Goal: Information Seeking & Learning: Learn about a topic

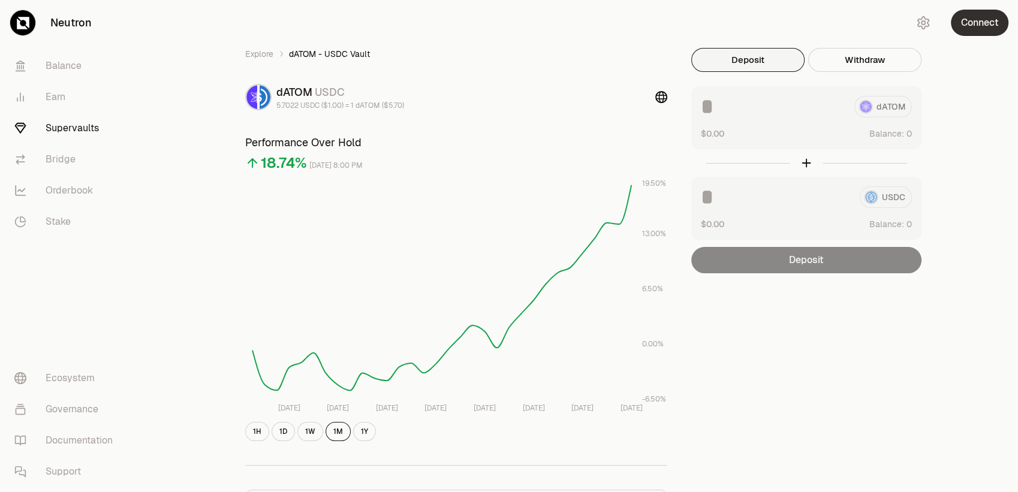
click at [964, 19] on button "Connect" at bounding box center [980, 23] width 58 height 26
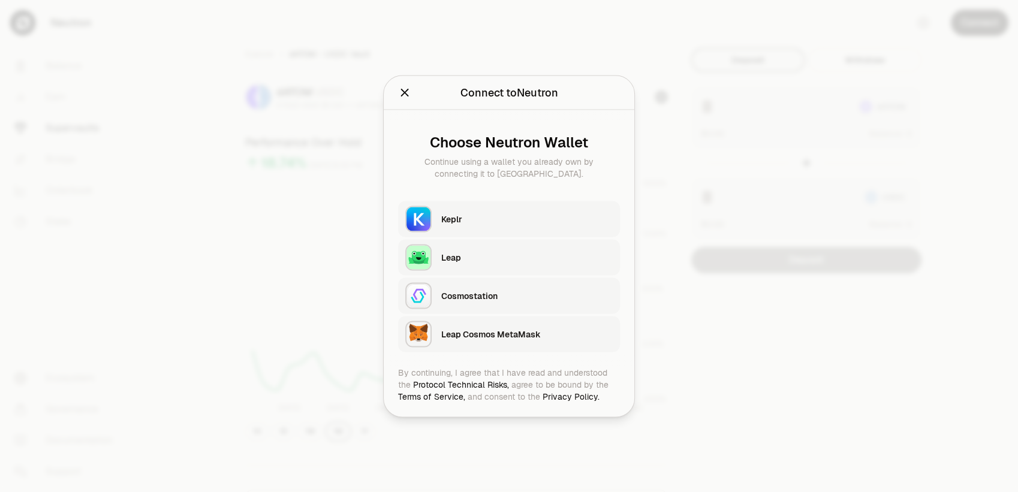
click at [493, 225] on div "Keplr" at bounding box center [527, 219] width 172 height 18
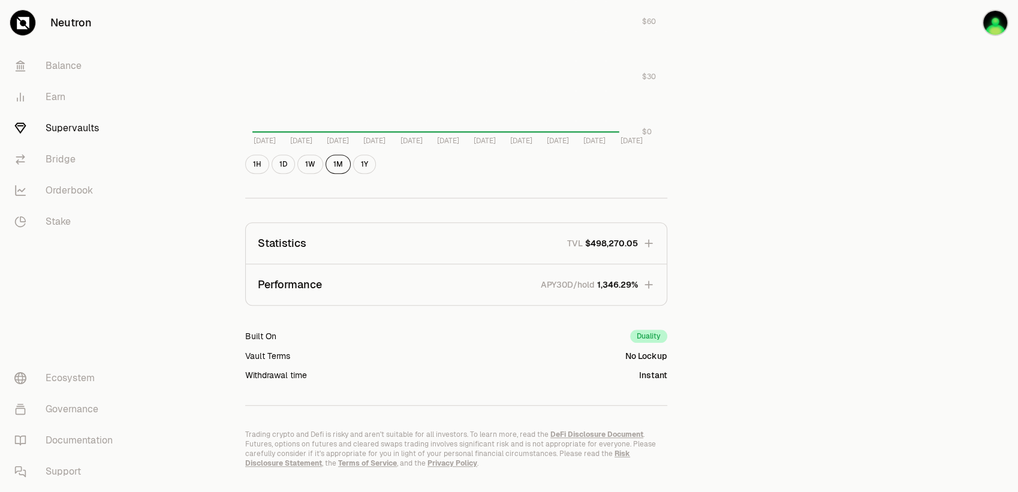
scroll to position [652, 0]
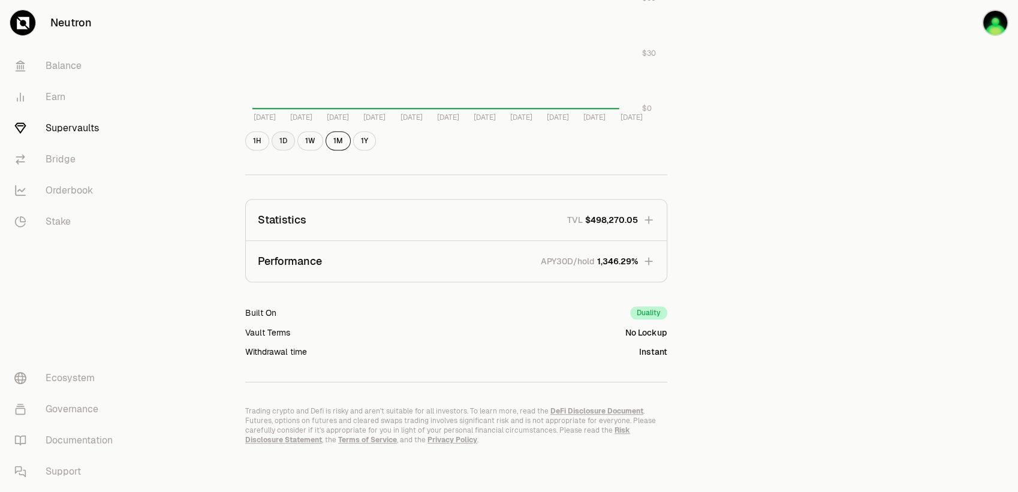
click at [280, 143] on button "1D" at bounding box center [283, 140] width 23 height 19
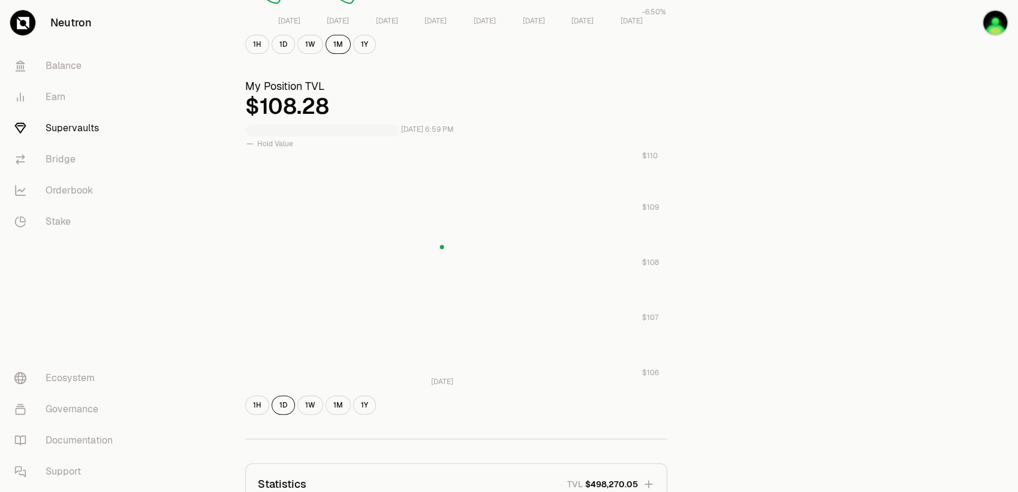
scroll to position [412, 0]
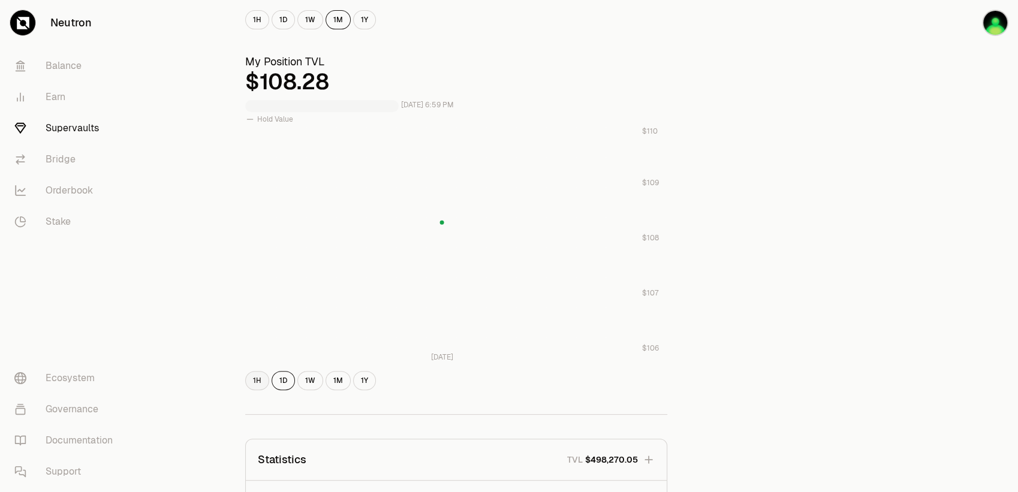
click at [257, 378] on button "1H" at bounding box center [257, 380] width 24 height 19
click at [254, 374] on button "1H" at bounding box center [257, 380] width 24 height 19
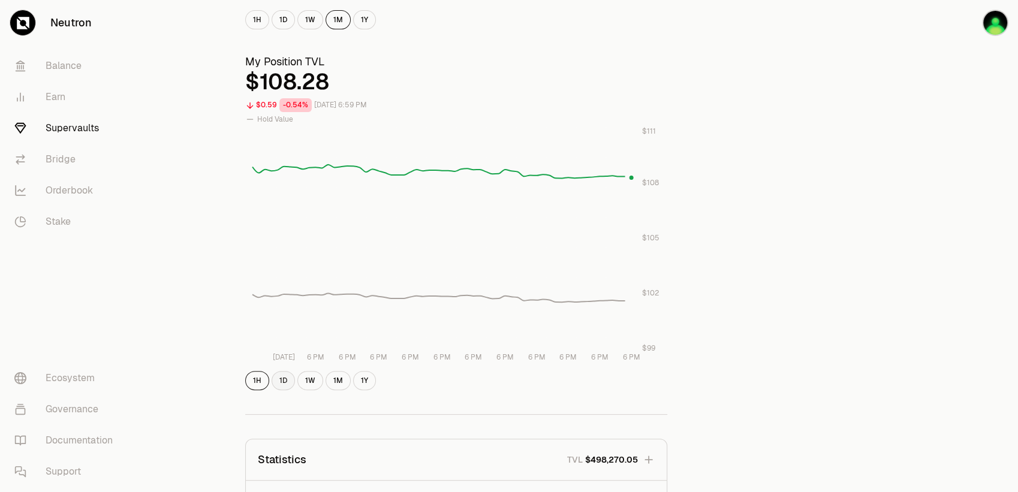
click at [278, 383] on button "1D" at bounding box center [283, 380] width 23 height 19
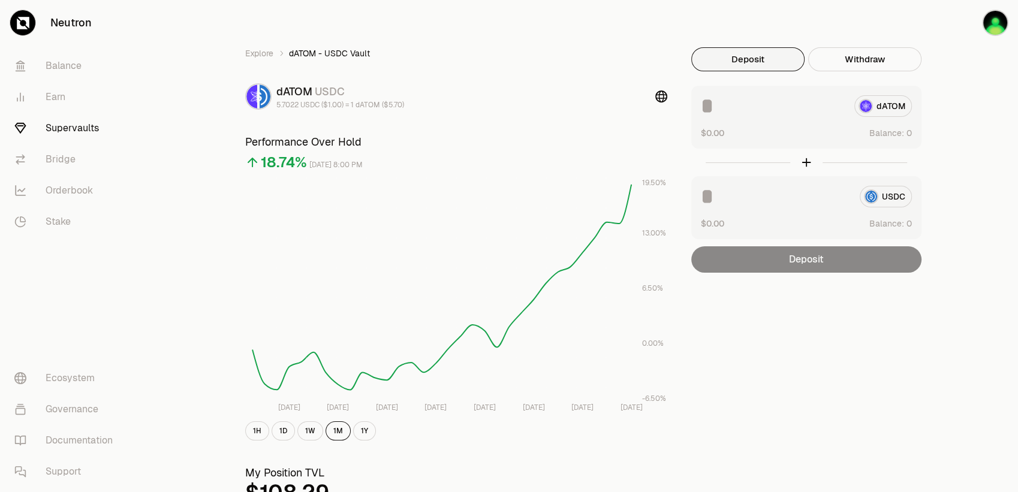
scroll to position [0, 0]
click at [88, 124] on link "Supervaults" at bounding box center [67, 128] width 125 height 31
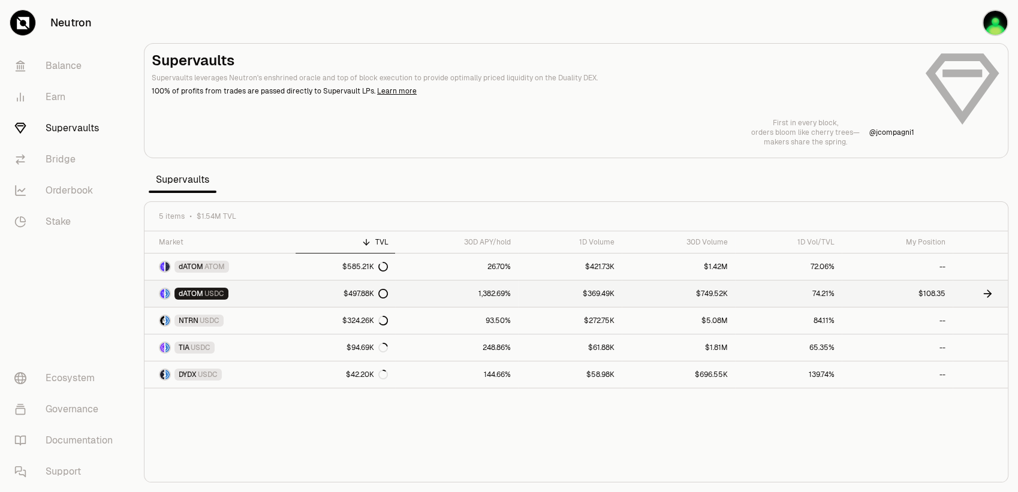
click at [758, 292] on link "74.21%" at bounding box center [788, 294] width 107 height 26
